Goal: Task Accomplishment & Management: Manage account settings

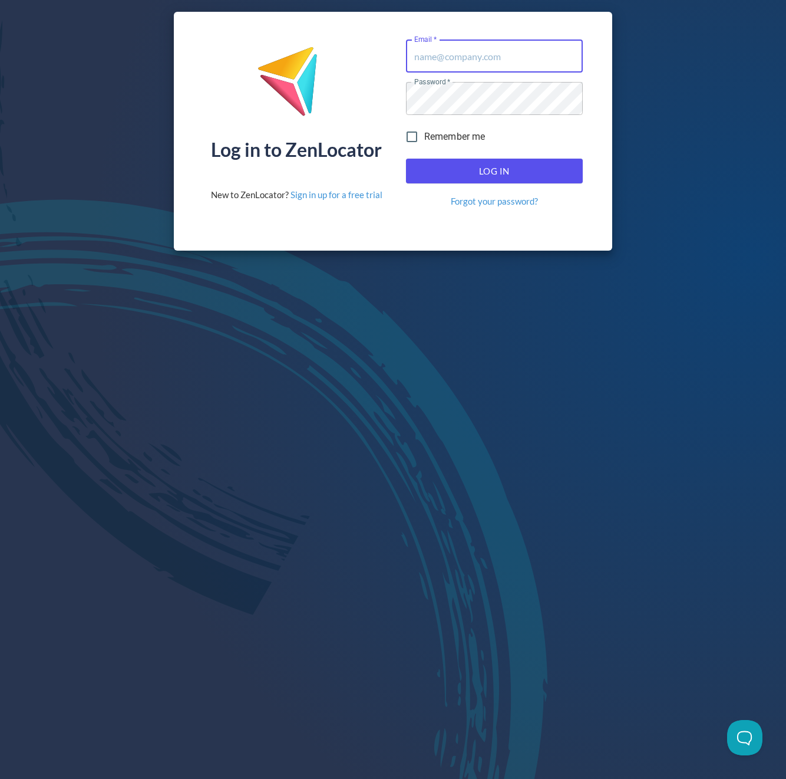
type input "[EMAIL_ADDRESS][DOMAIN_NAME]"
click at [413, 134] on input "Remember me" at bounding box center [412, 136] width 25 height 25
checkbox input "true"
click at [461, 176] on span "Log In" at bounding box center [494, 170] width 151 height 15
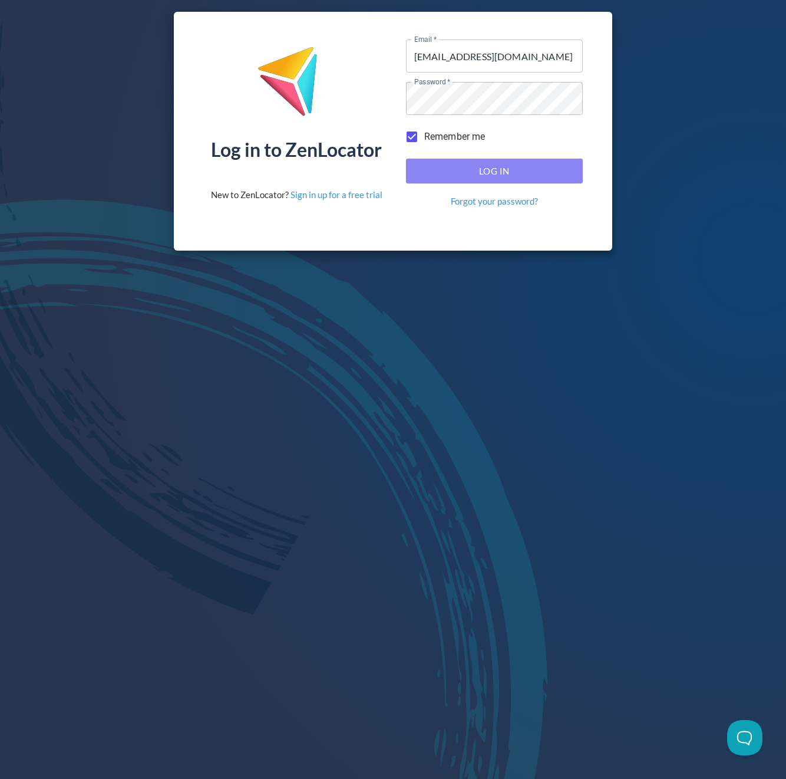
click at [500, 172] on span "Log In" at bounding box center [494, 170] width 151 height 15
click at [518, 175] on span "Log In" at bounding box center [494, 170] width 151 height 15
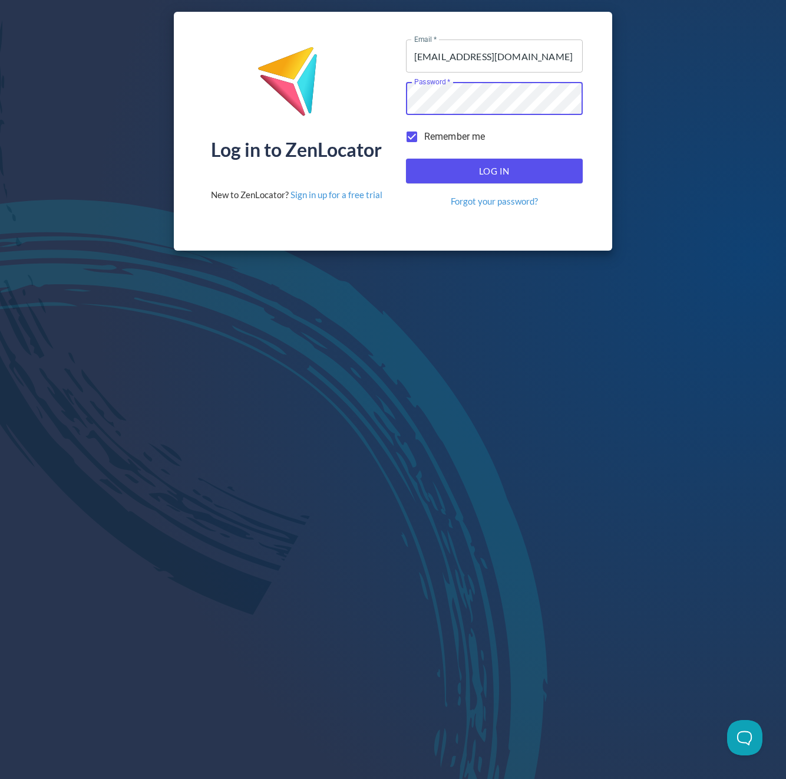
click at [538, 58] on input "[EMAIL_ADDRESS][DOMAIN_NAME]" at bounding box center [494, 55] width 177 height 33
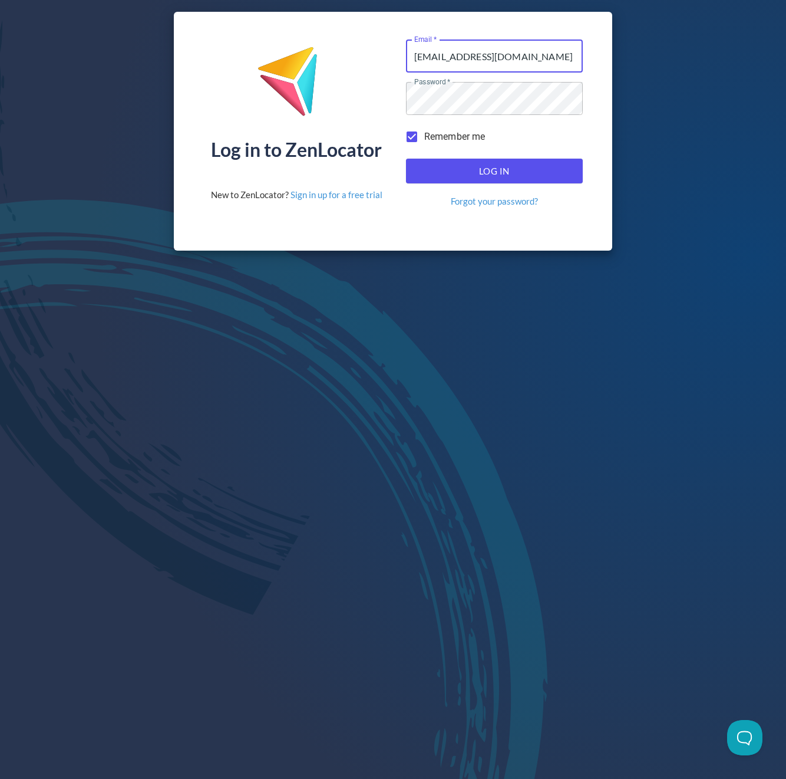
click at [519, 166] on span "Log In" at bounding box center [494, 170] width 151 height 15
type input "[EMAIL_ADDRESS][DOMAIN_NAME]"
click at [417, 130] on input "Remember me" at bounding box center [412, 136] width 25 height 25
checkbox input "true"
click at [434, 168] on span "Log In" at bounding box center [494, 170] width 151 height 15
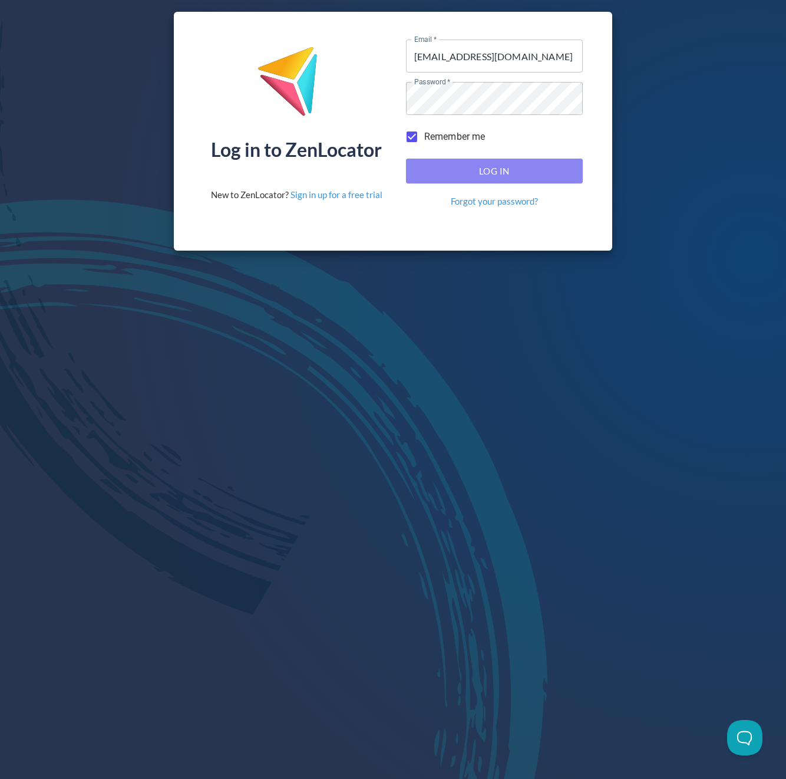
click at [484, 178] on span "Log In" at bounding box center [494, 170] width 151 height 15
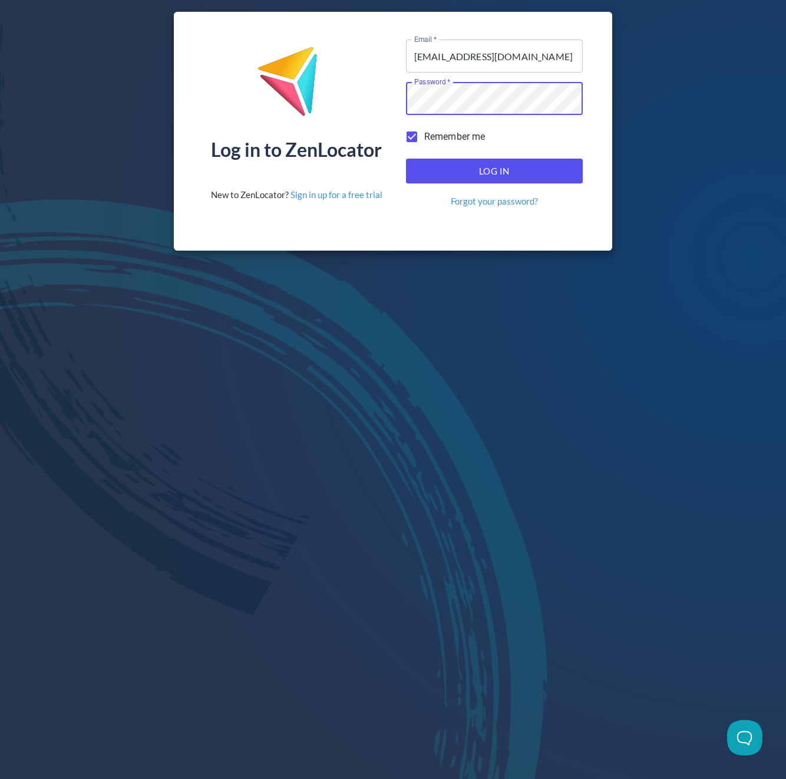
click at [572, 58] on input "Lauryn.Hill@engineeredfloors.com" at bounding box center [494, 55] width 177 height 33
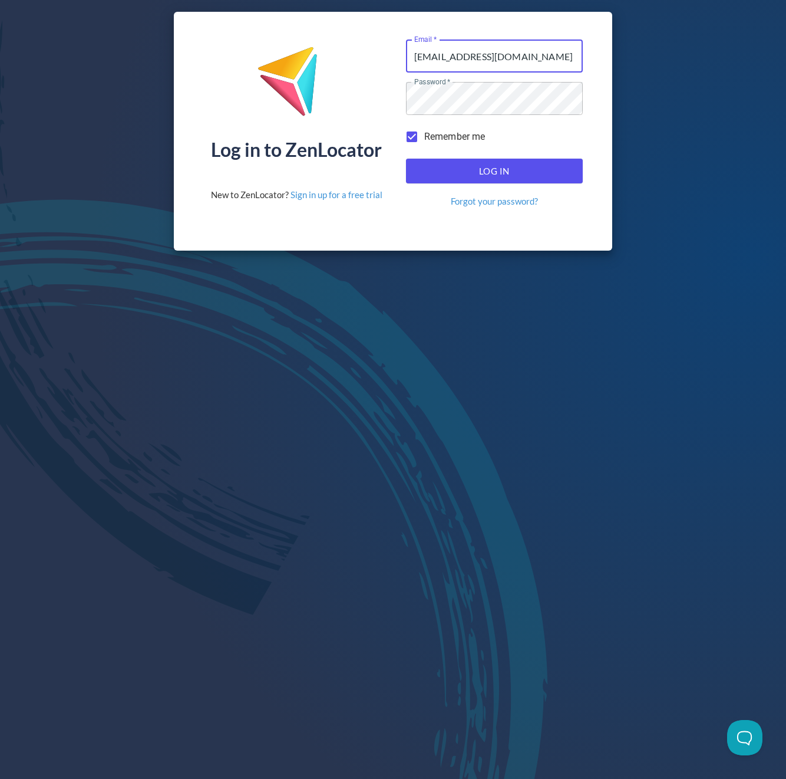
type input "Lauryn.Little@engineeredfloors.com"
click at [493, 176] on span "Log In" at bounding box center [494, 170] width 151 height 15
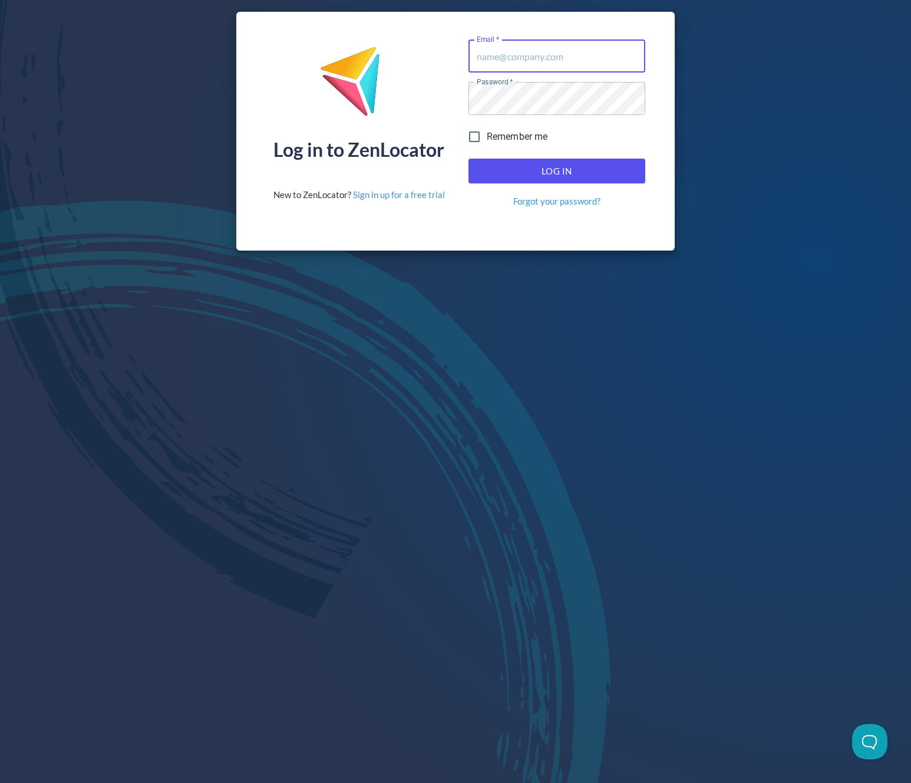
type input "[EMAIL_ADDRESS][DOMAIN_NAME]"
click at [539, 172] on span "Log In" at bounding box center [557, 170] width 151 height 15
click at [471, 133] on input "Remember me" at bounding box center [474, 136] width 25 height 25
checkbox input "true"
click at [500, 162] on button "Log In" at bounding box center [557, 171] width 177 height 25
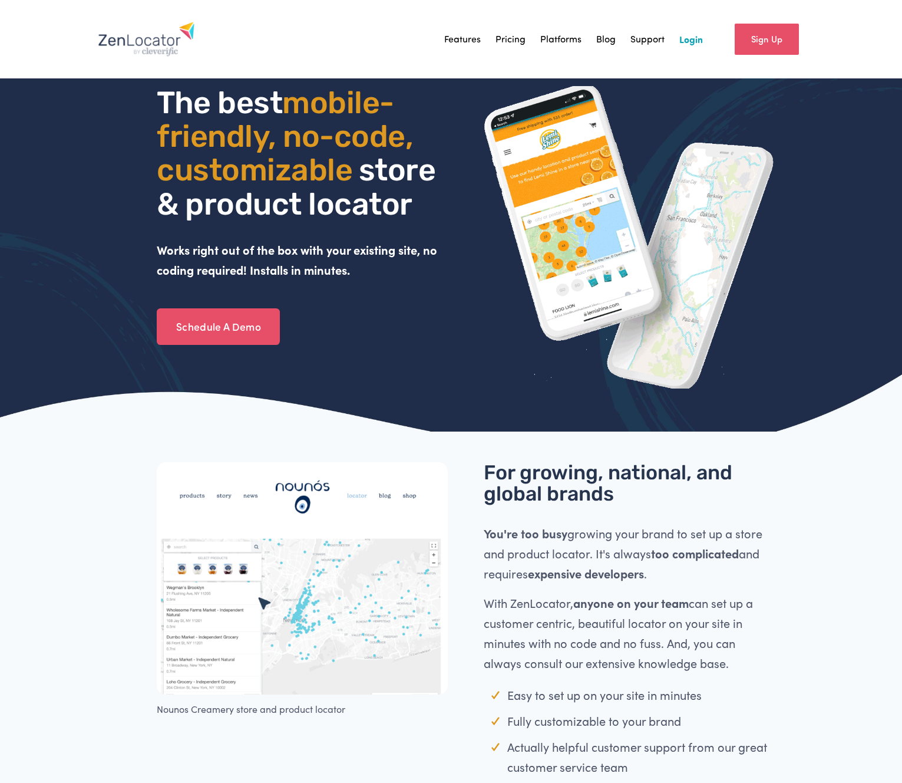
click at [680, 43] on link "Login" at bounding box center [692, 39] width 24 height 18
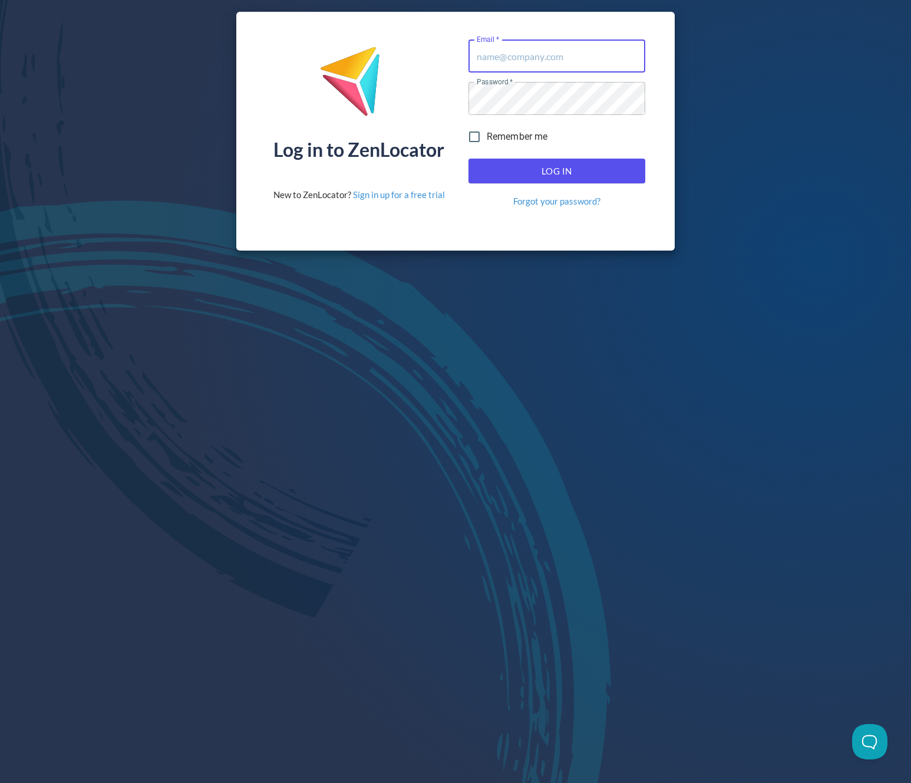
type input "[EMAIL_ADDRESS][DOMAIN_NAME]"
click at [475, 139] on input "Remember me" at bounding box center [474, 136] width 25 height 25
checkbox input "true"
click at [500, 177] on span "Log In" at bounding box center [557, 170] width 151 height 15
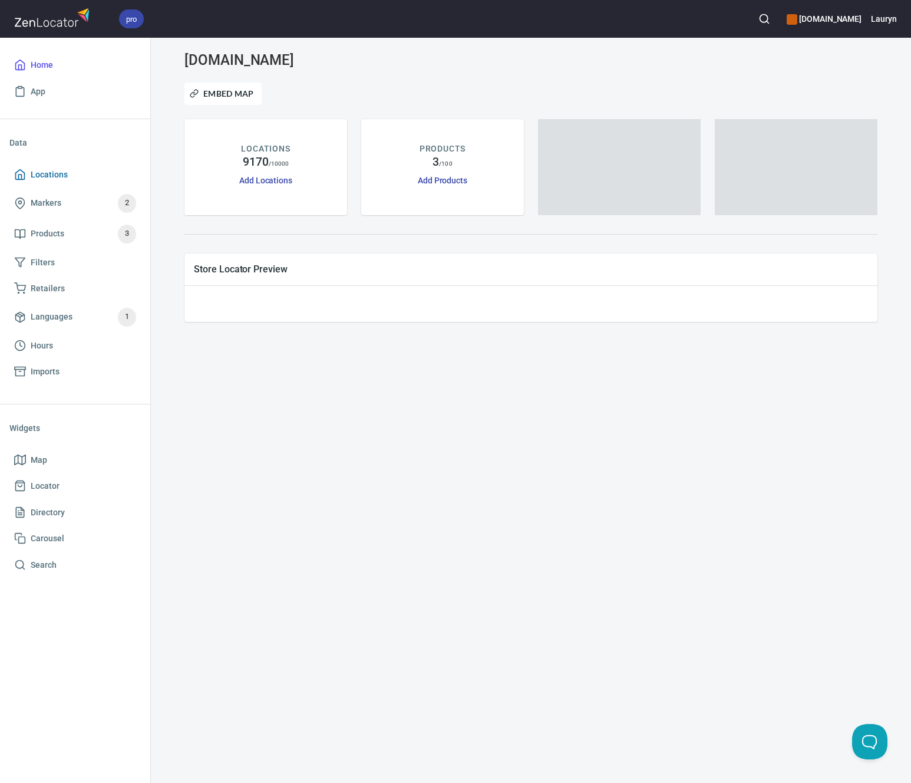
click at [45, 180] on span "Locations" at bounding box center [49, 174] width 37 height 15
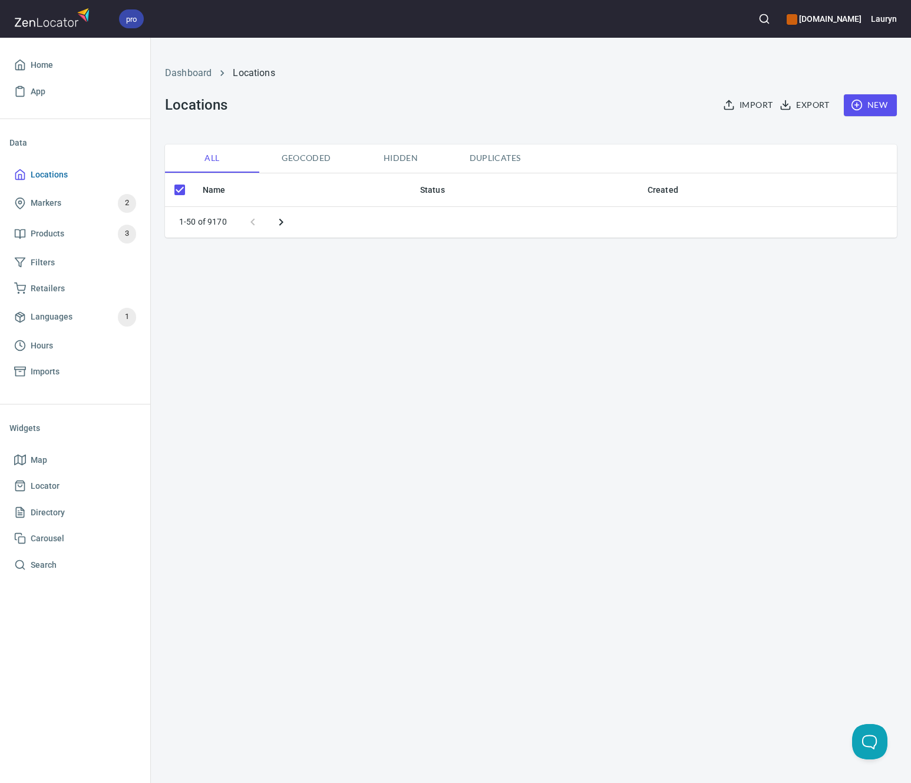
checkbox input "false"
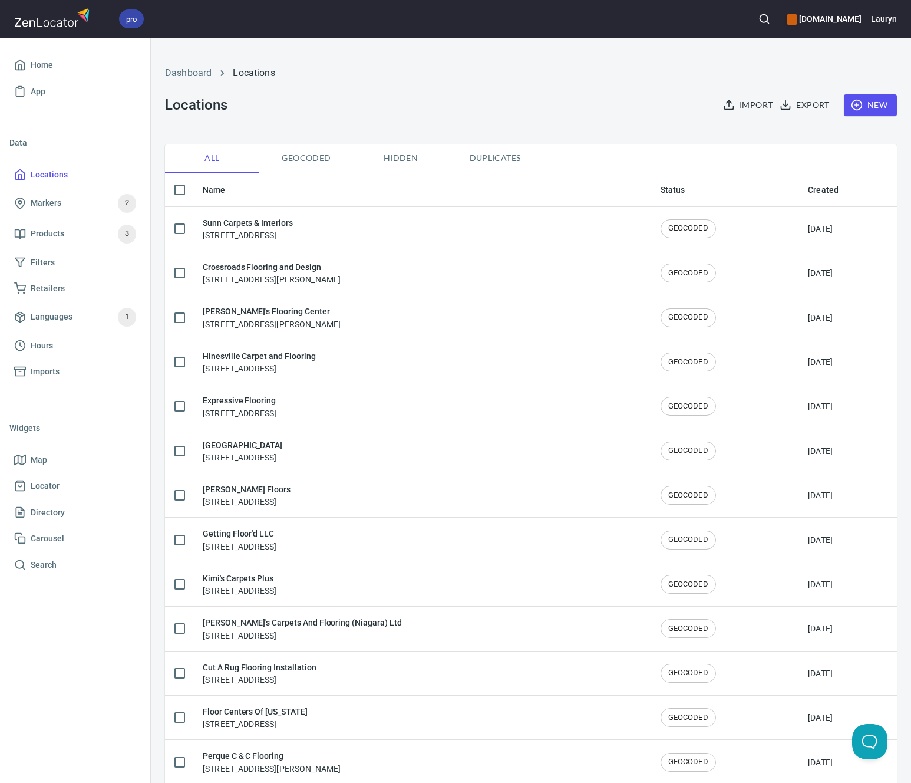
click at [760, 17] on circle "button" at bounding box center [764, 19] width 8 height 8
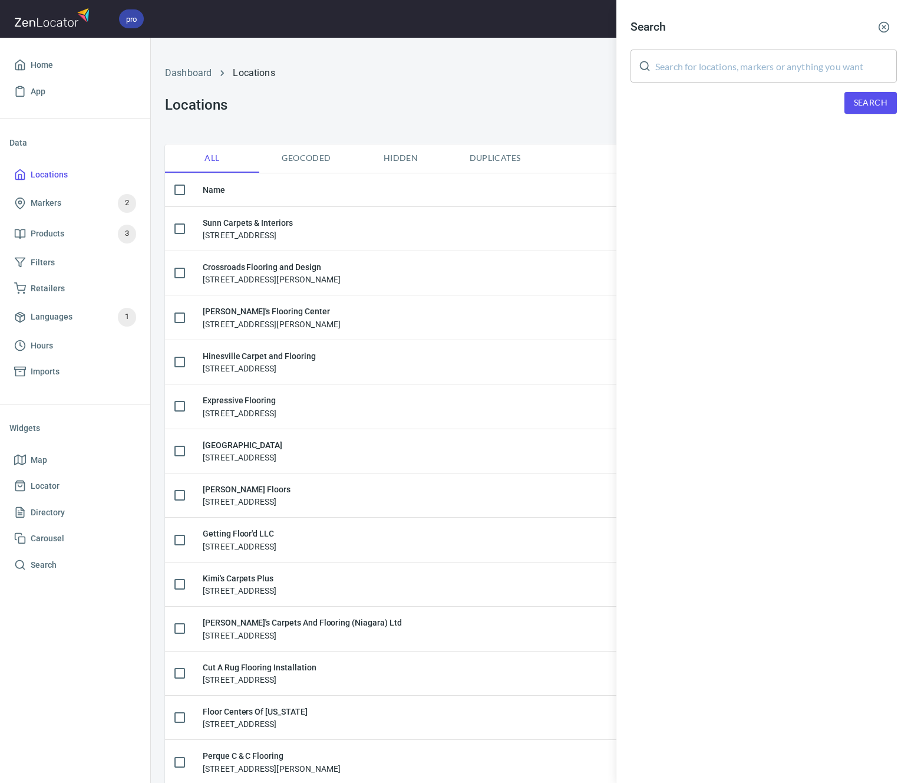
click at [749, 58] on input "text" at bounding box center [776, 66] width 242 height 33
click at [714, 73] on input "text" at bounding box center [776, 66] width 242 height 33
paste input "32174"
type input "32174"
click at [858, 108] on span "Search" at bounding box center [871, 102] width 34 height 15
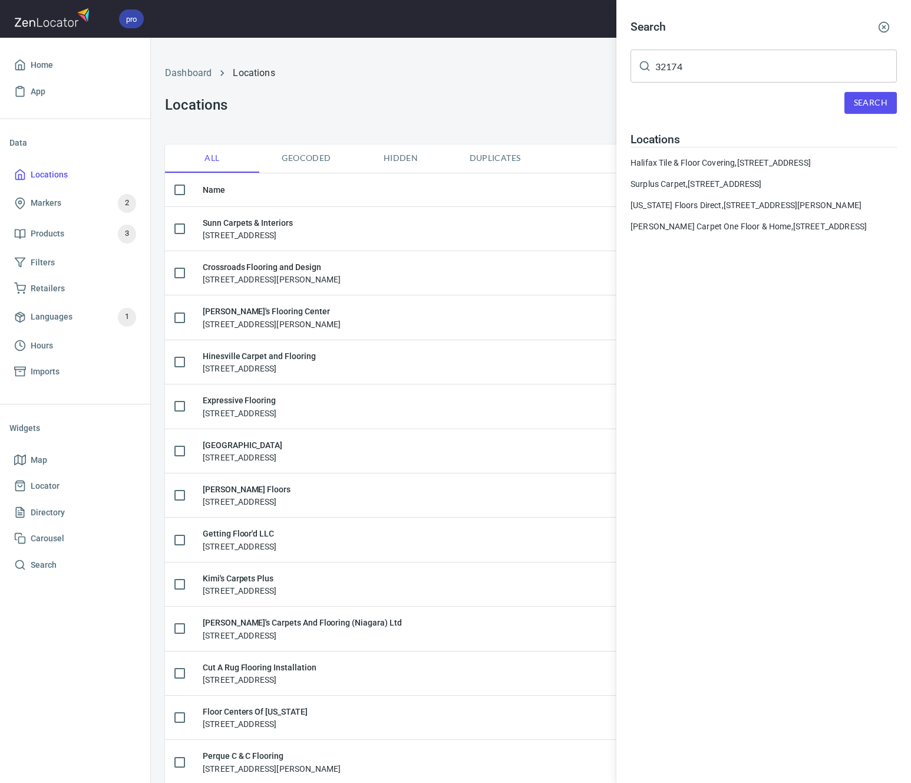
click at [885, 21] on button "button" at bounding box center [884, 27] width 26 height 26
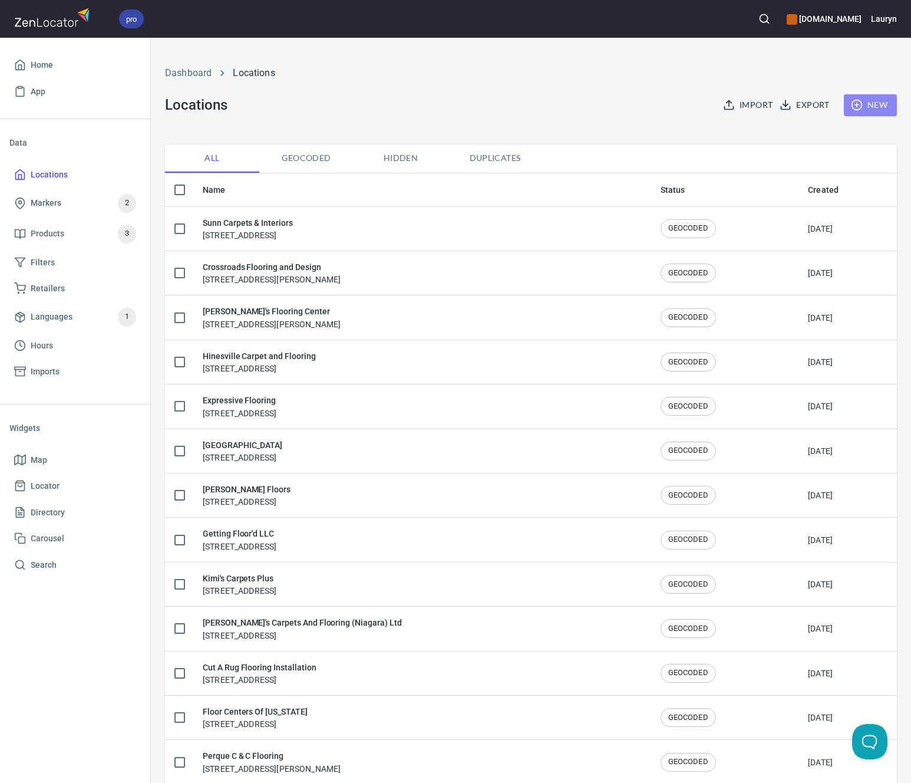
click at [852, 109] on icon "button" at bounding box center [857, 105] width 12 height 12
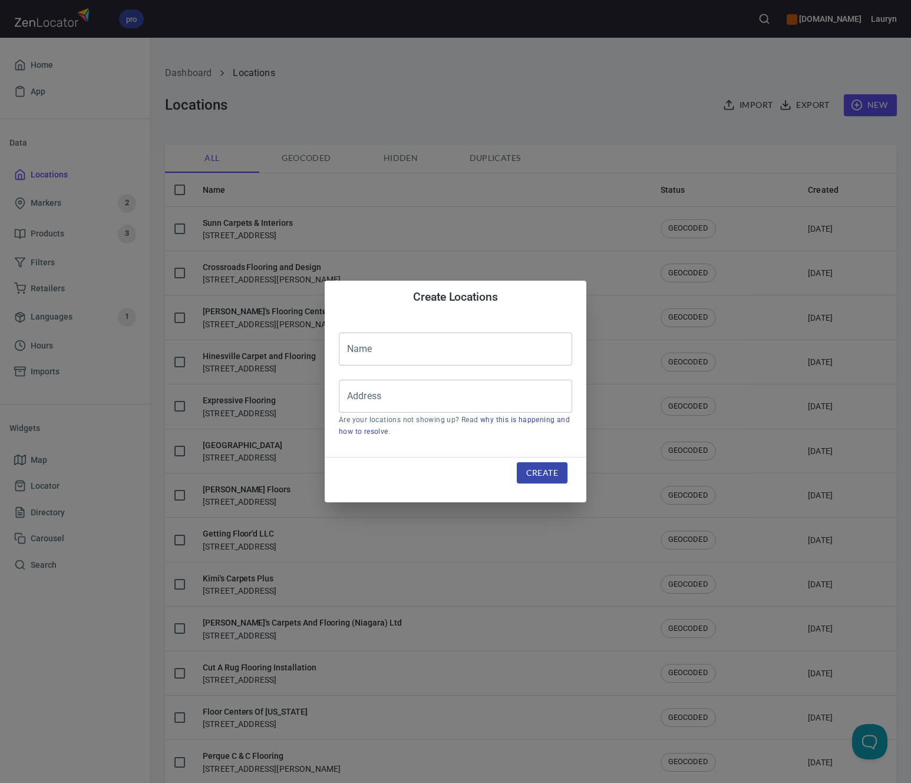
click at [496, 354] on input "text" at bounding box center [455, 348] width 233 height 33
paste input "T&M Floors"
type input "T&M Floors"
click at [470, 396] on input "Address" at bounding box center [446, 396] width 205 height 22
paste input "[STREET_ADDRESS]"
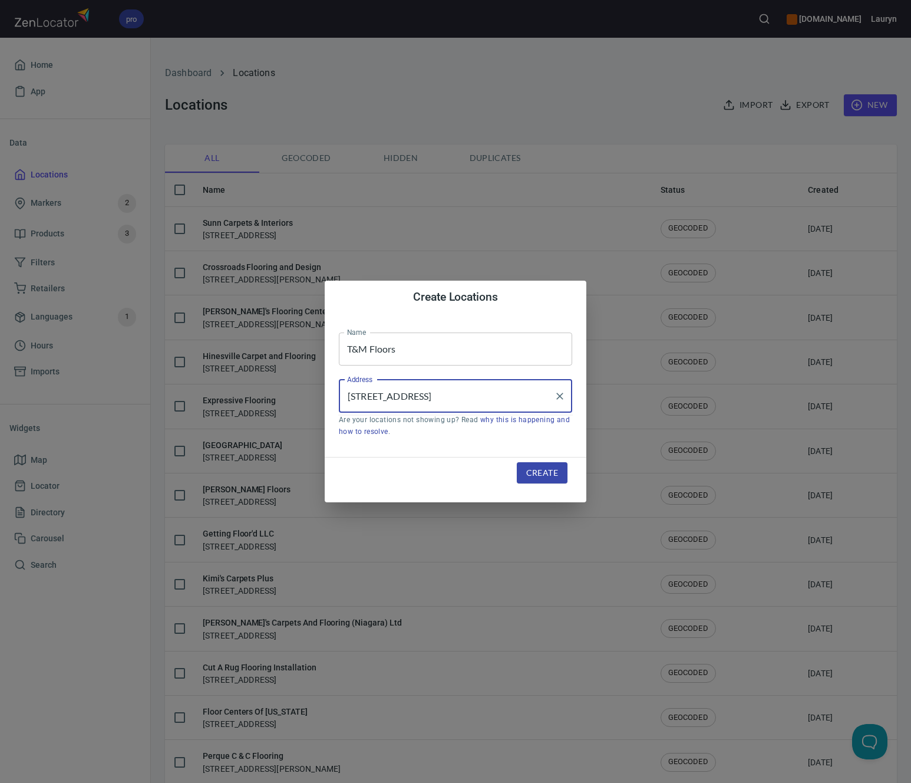
type input "[STREET_ADDRESS]"
click at [535, 475] on span "Create" at bounding box center [542, 473] width 32 height 15
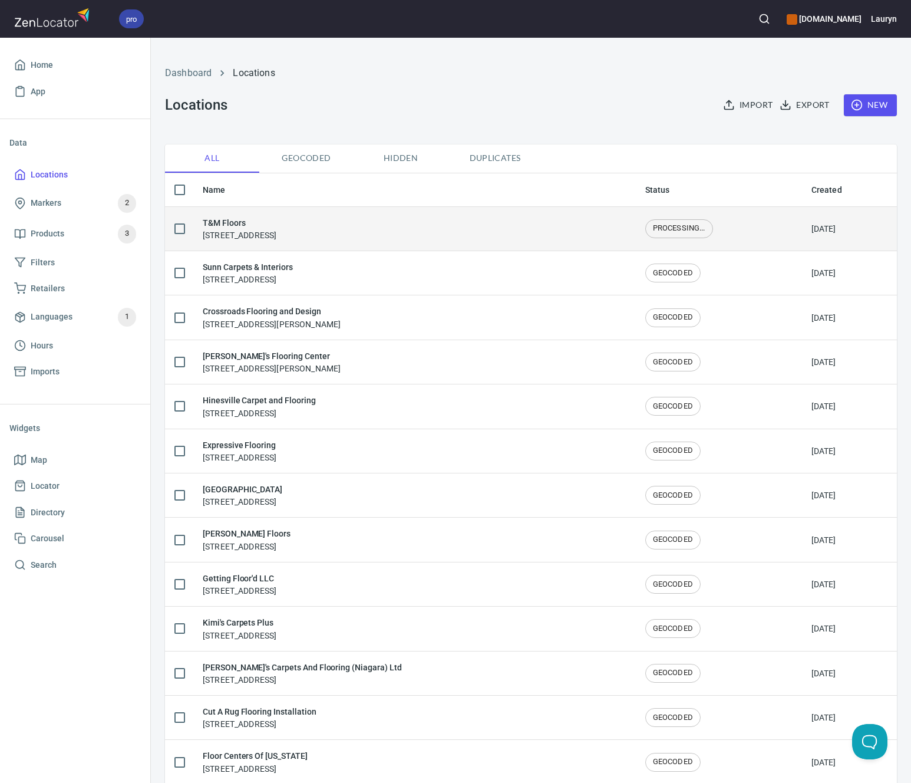
click at [400, 218] on div "T&M Floors [STREET_ADDRESS]" at bounding box center [415, 228] width 424 height 25
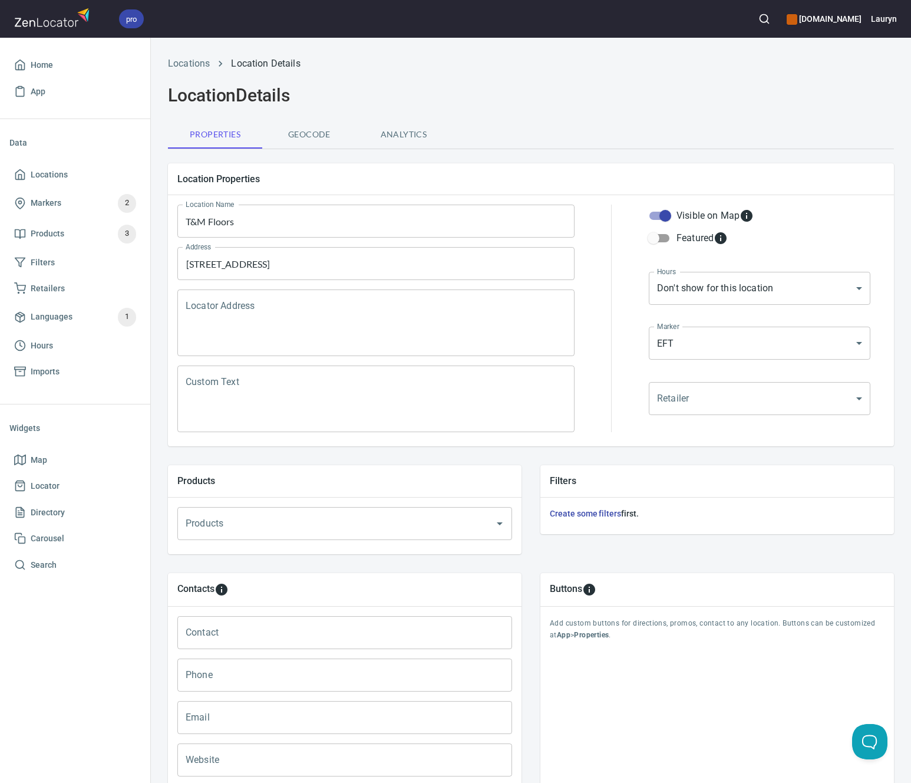
scroll to position [123, 0]
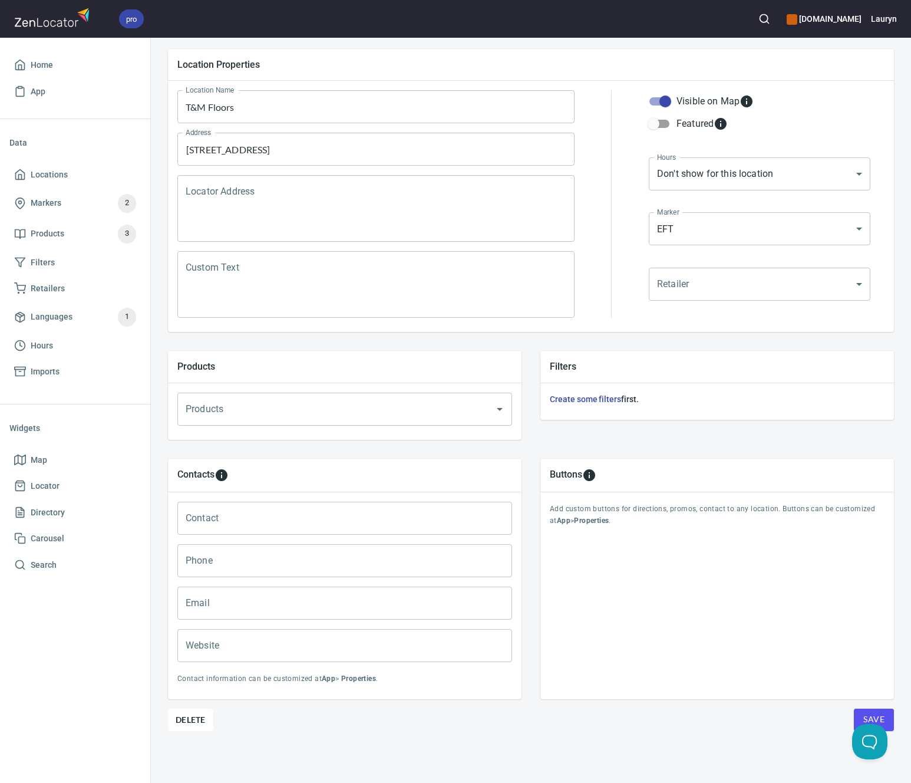
click at [298, 548] on input "Phone" at bounding box center [344, 560] width 335 height 33
paste input "[PHONE_NUMBER]"
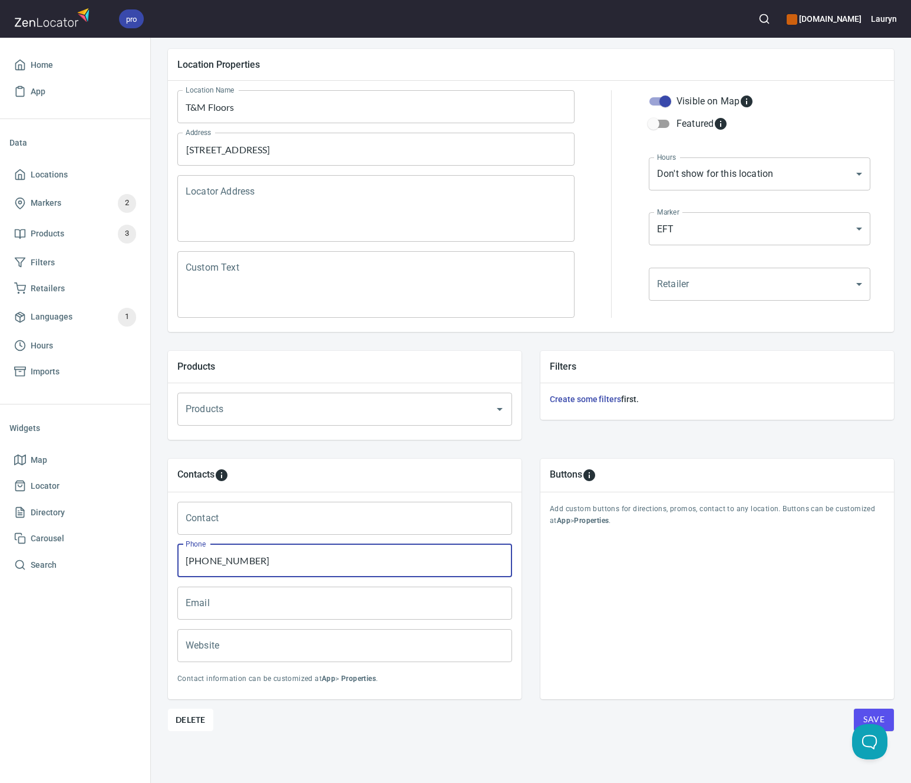
type input "[PHONE_NUMBER]"
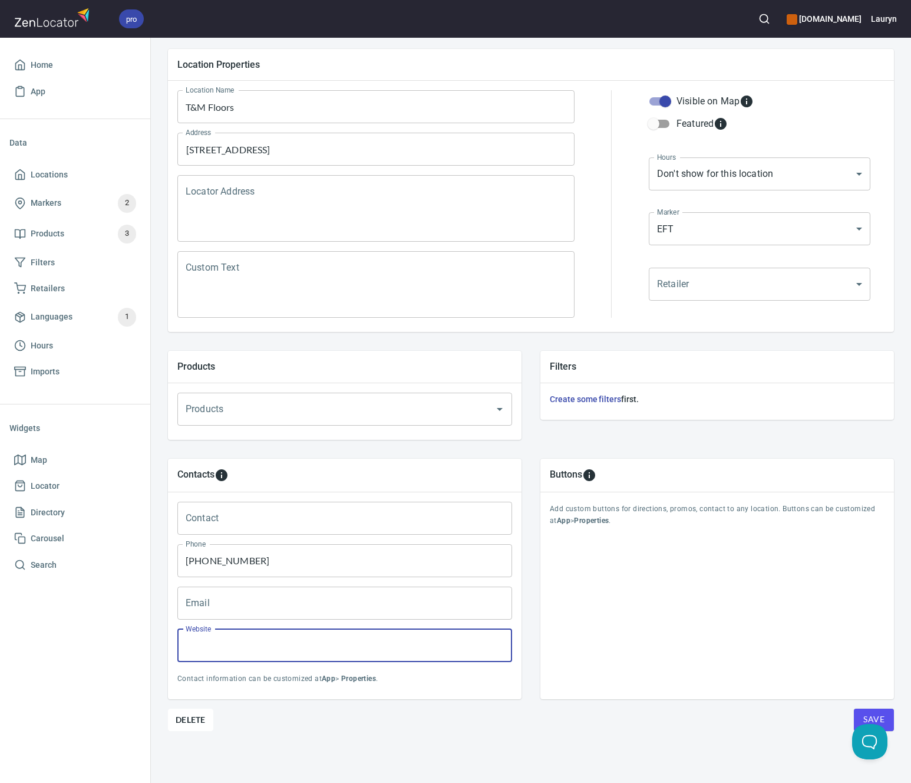
click at [351, 642] on input "Website" at bounding box center [344, 645] width 335 height 33
paste input "[URL][DOMAIN_NAME]"
type input "[URL][DOMAIN_NAME]"
click at [683, 692] on div "Buttons Add custom buttons for directions, promos, contact to any location. But…" at bounding box center [717, 578] width 373 height 259
click at [864, 712] on span "Save" at bounding box center [874, 719] width 21 height 15
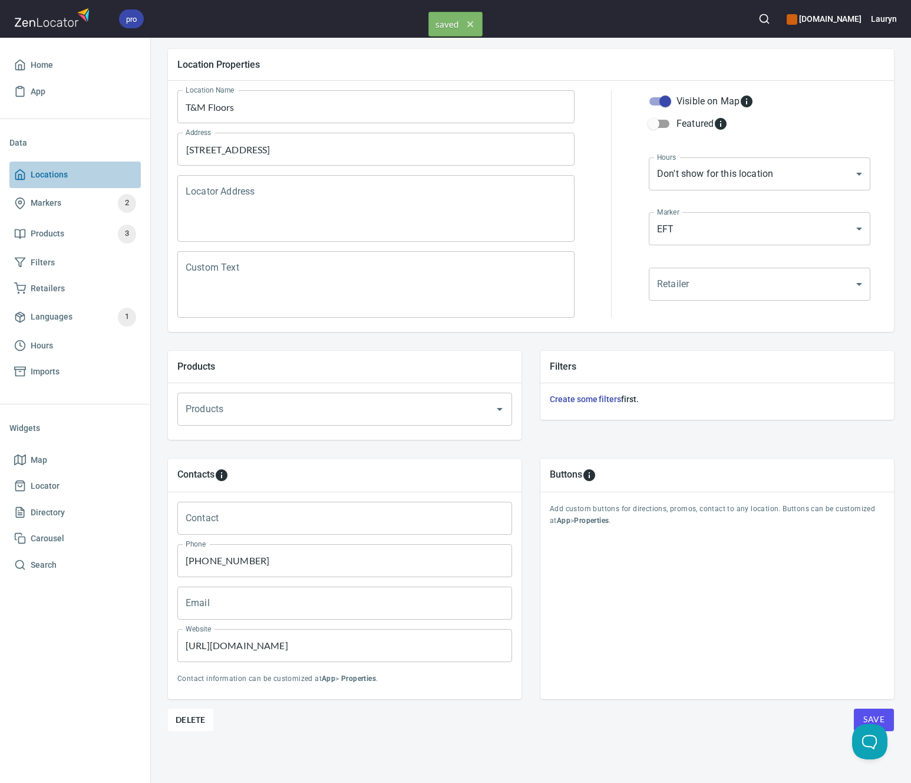
click at [60, 171] on span "Locations" at bounding box center [49, 174] width 37 height 15
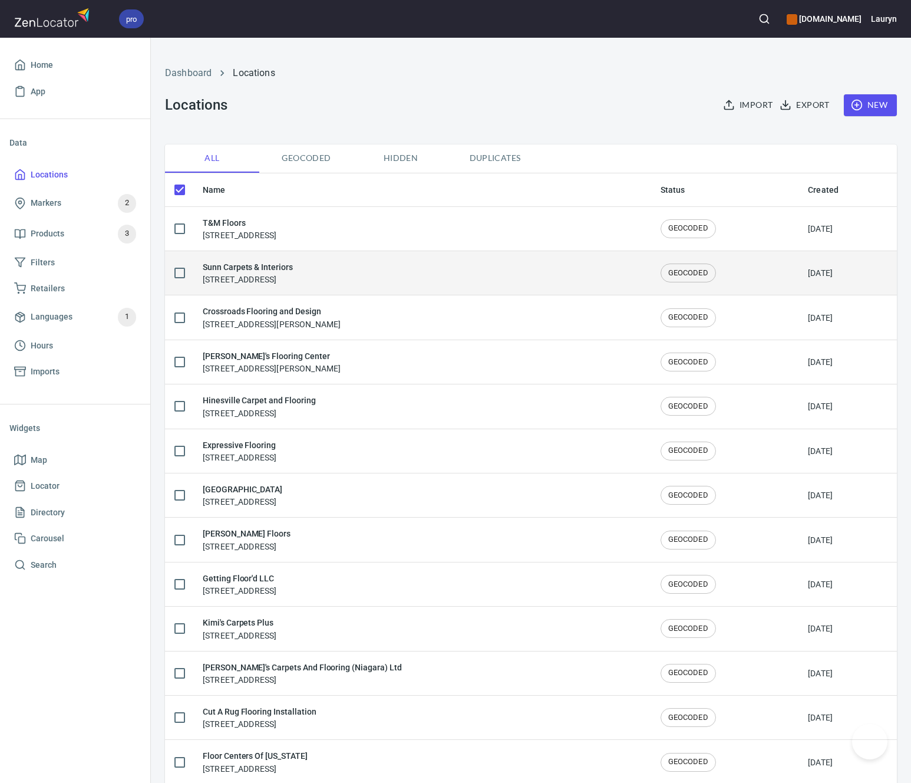
checkbox input "false"
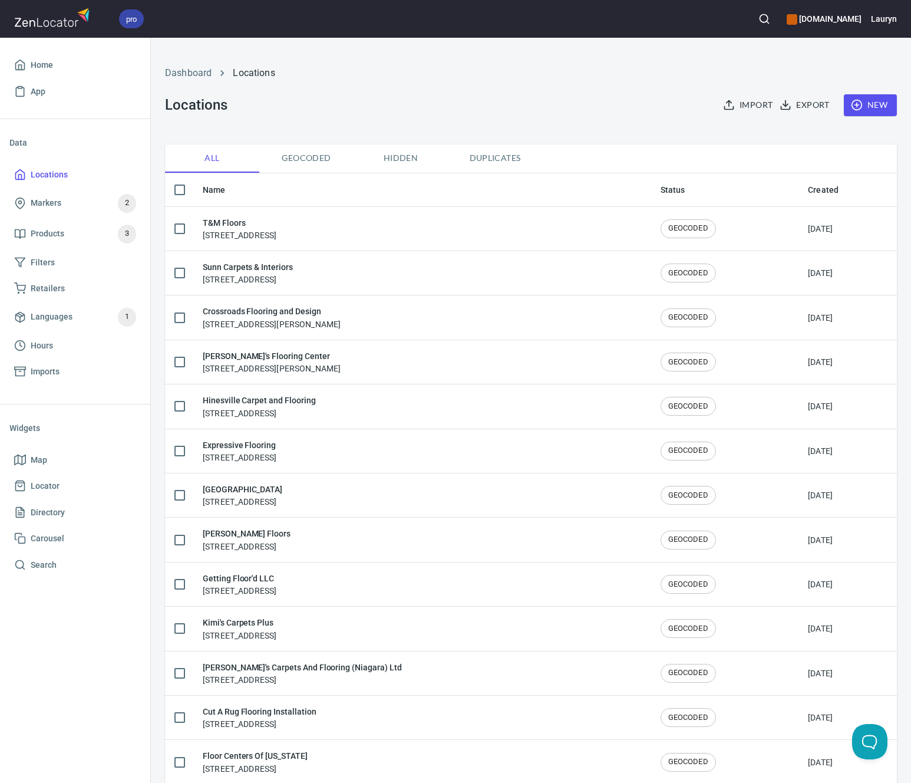
click at [535, 79] on ol "Dashboard Locations" at bounding box center [531, 73] width 732 height 14
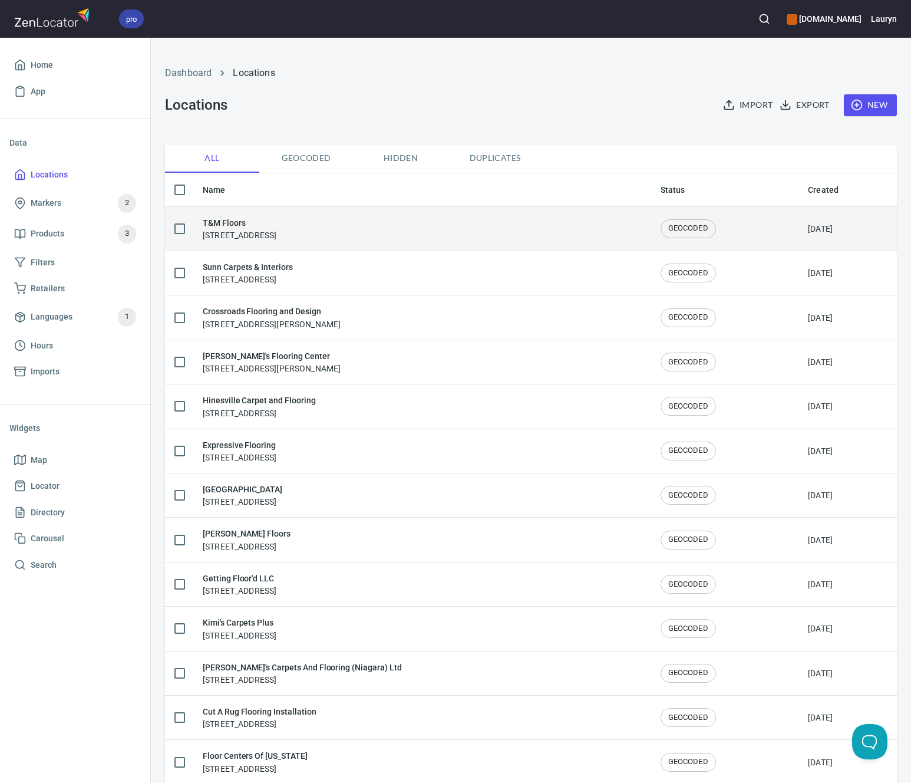
click at [367, 234] on div "T&M Floors [STREET_ADDRESS]" at bounding box center [422, 228] width 439 height 25
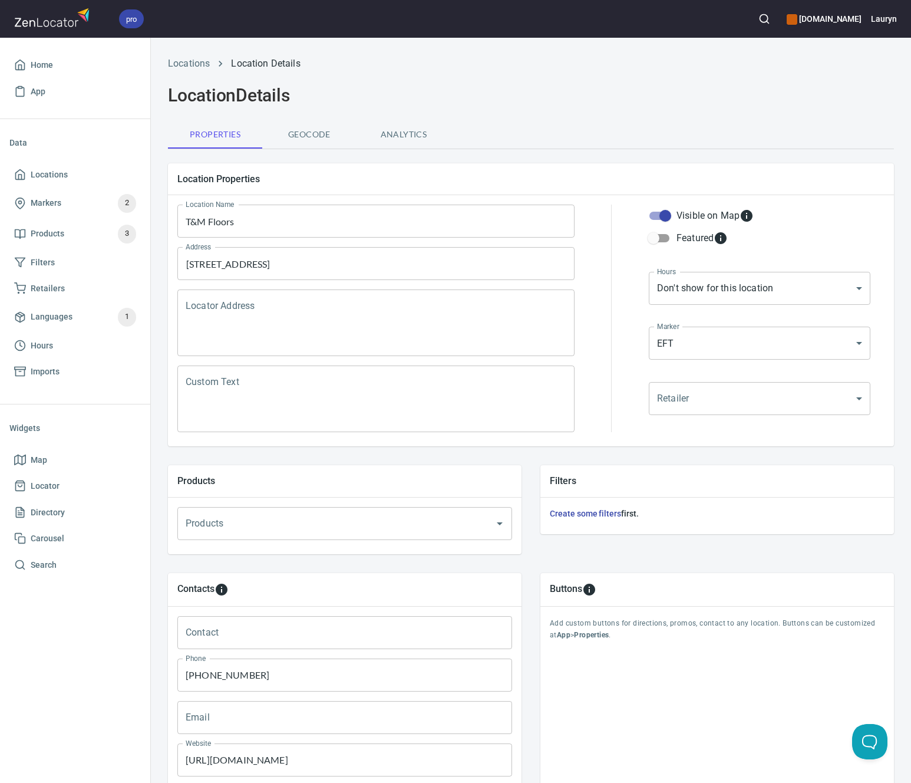
click at [507, 80] on div "Location Details" at bounding box center [531, 95] width 740 height 35
